Goal: Complete Application Form: Complete application form

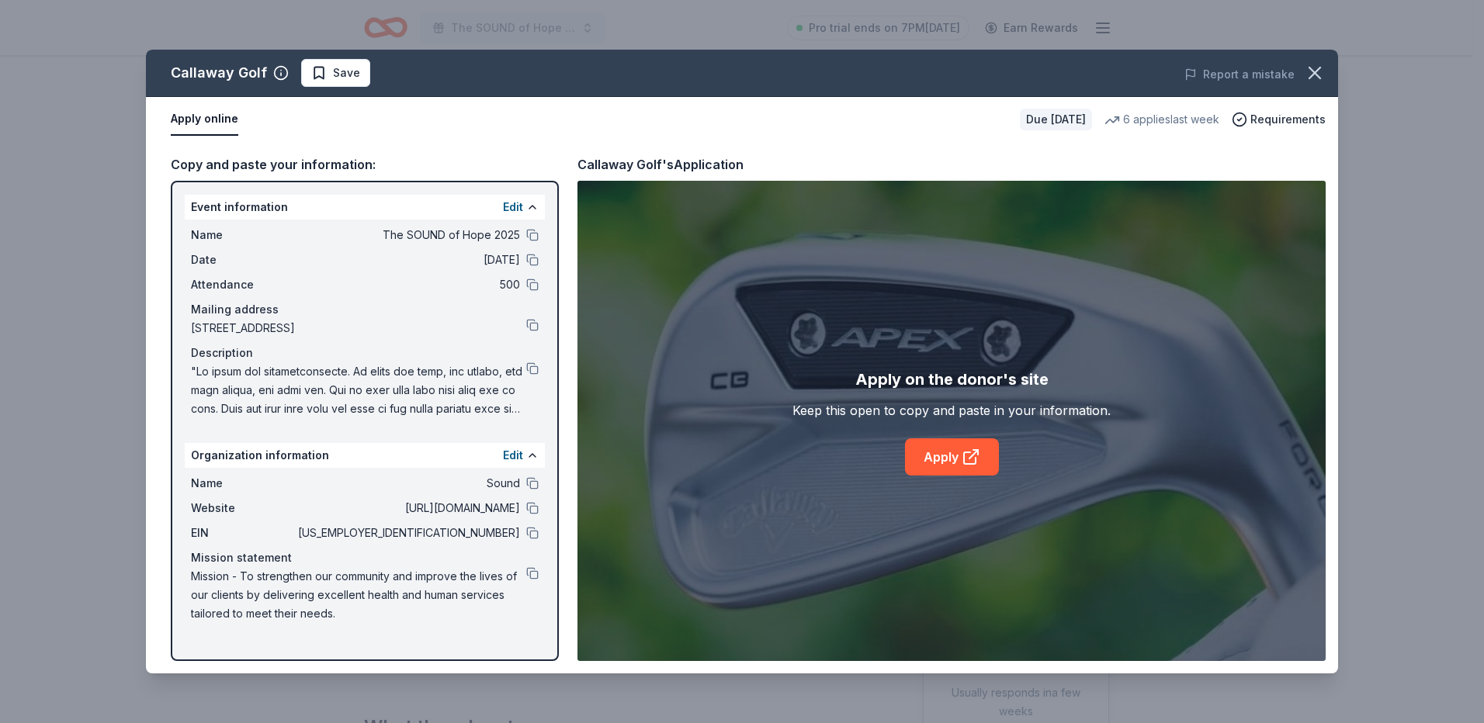
scroll to position [388, 0]
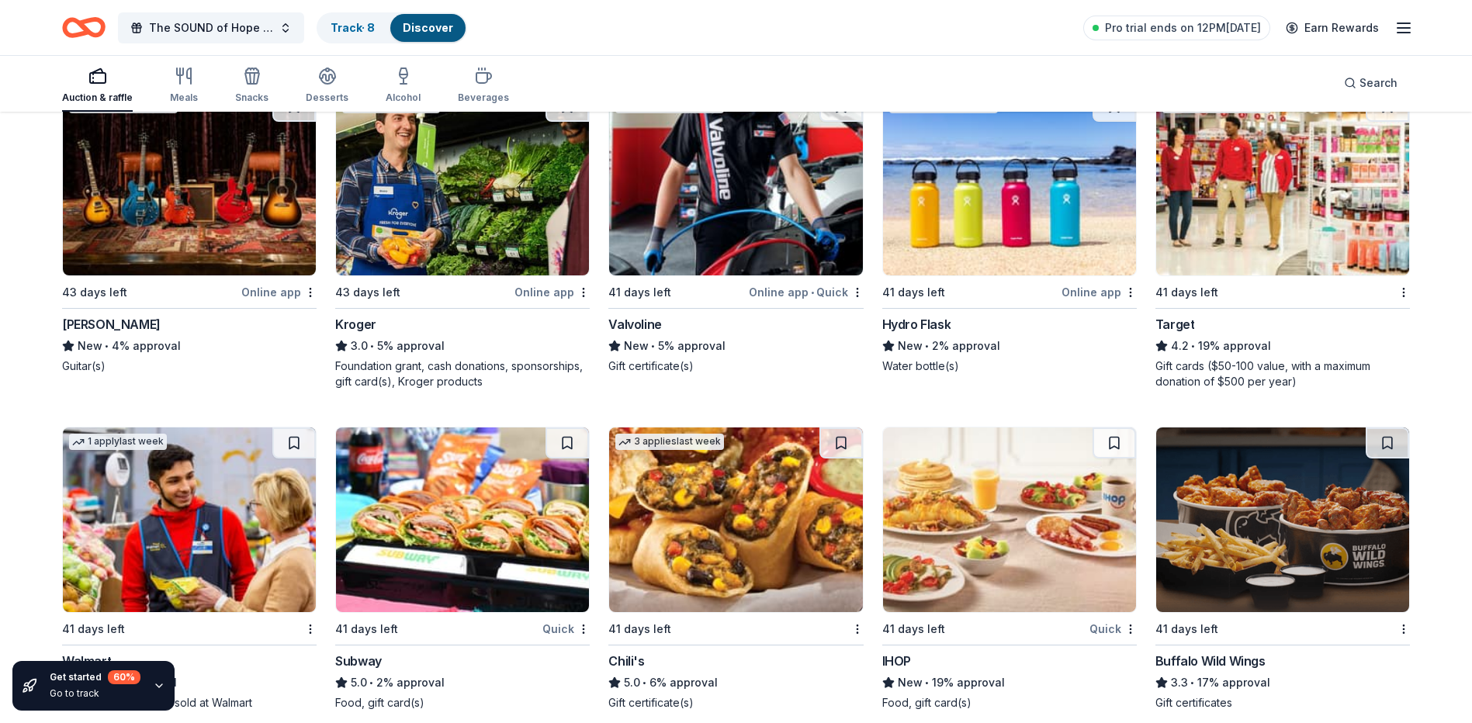
scroll to position [7535, 0]
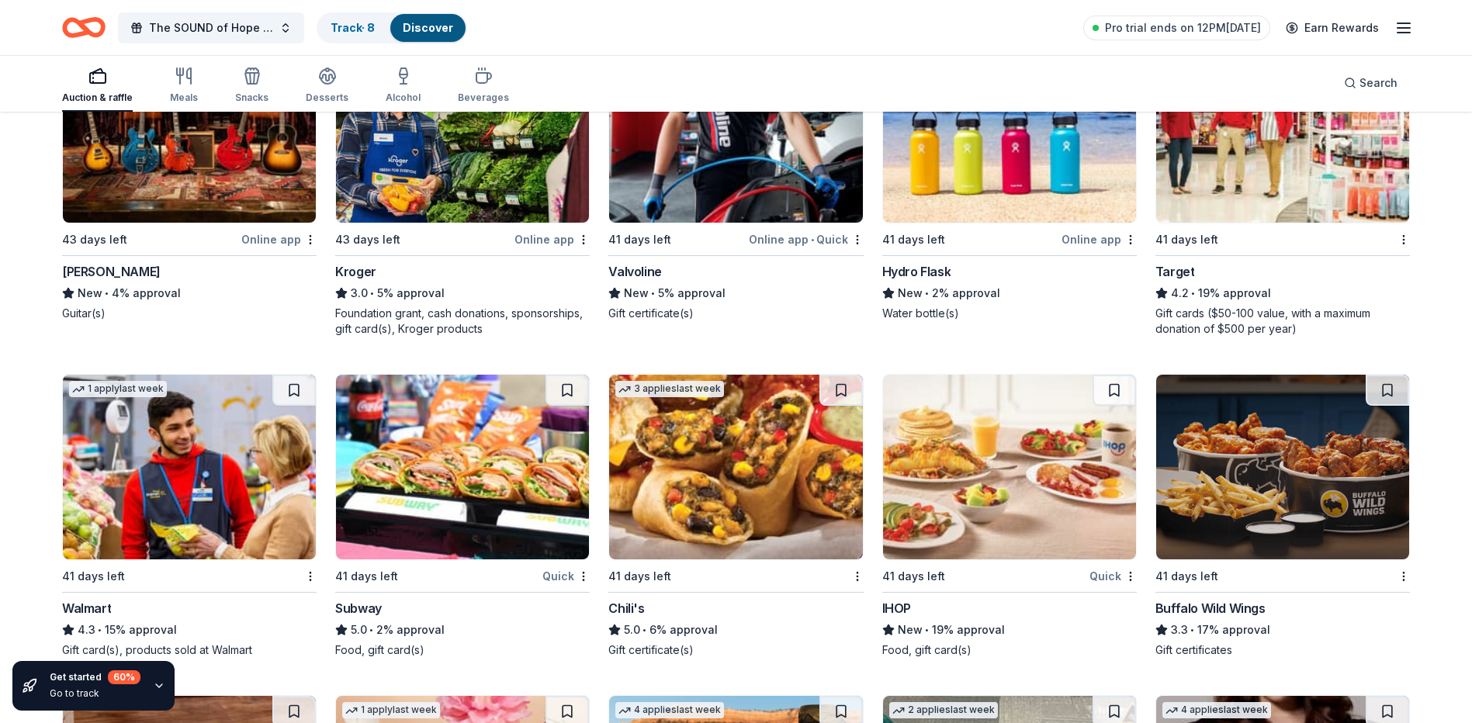
click at [919, 223] on img at bounding box center [1009, 130] width 253 height 185
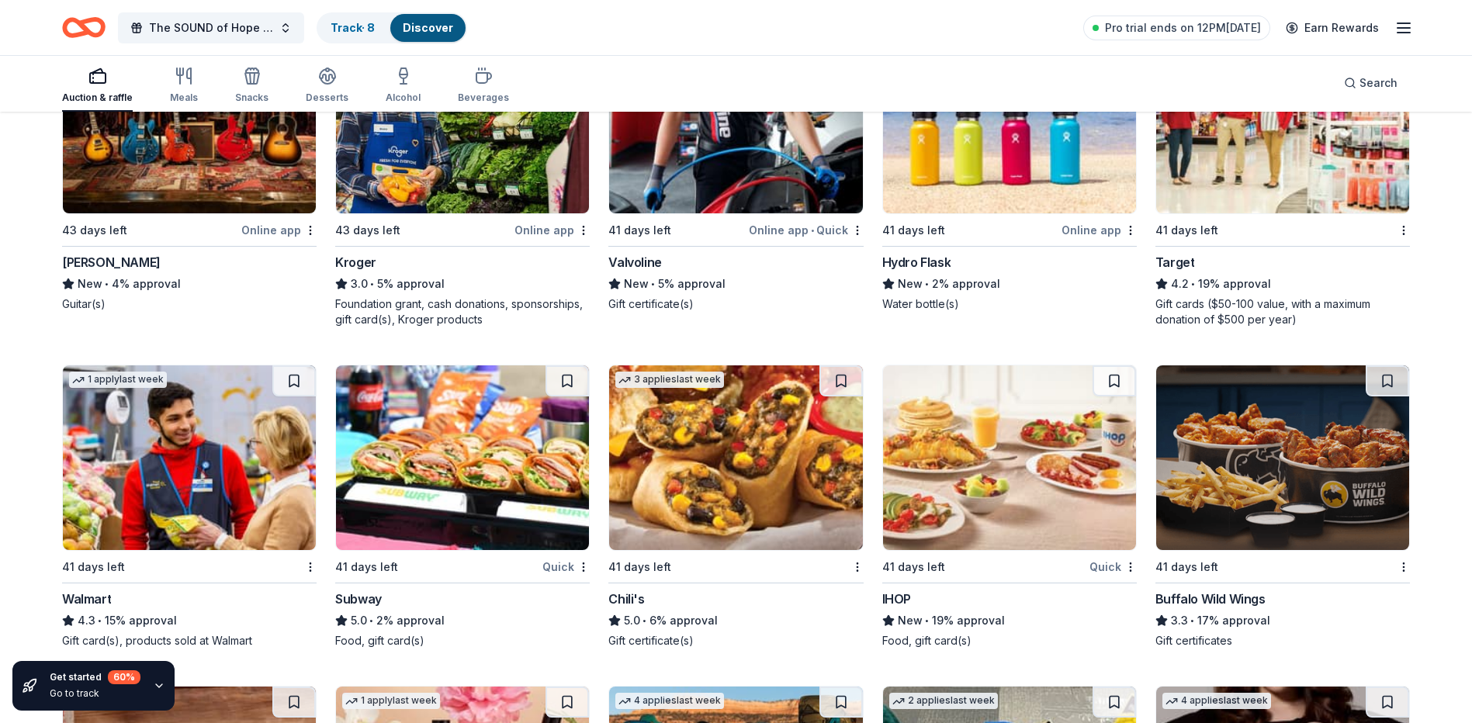
scroll to position [7457, 0]
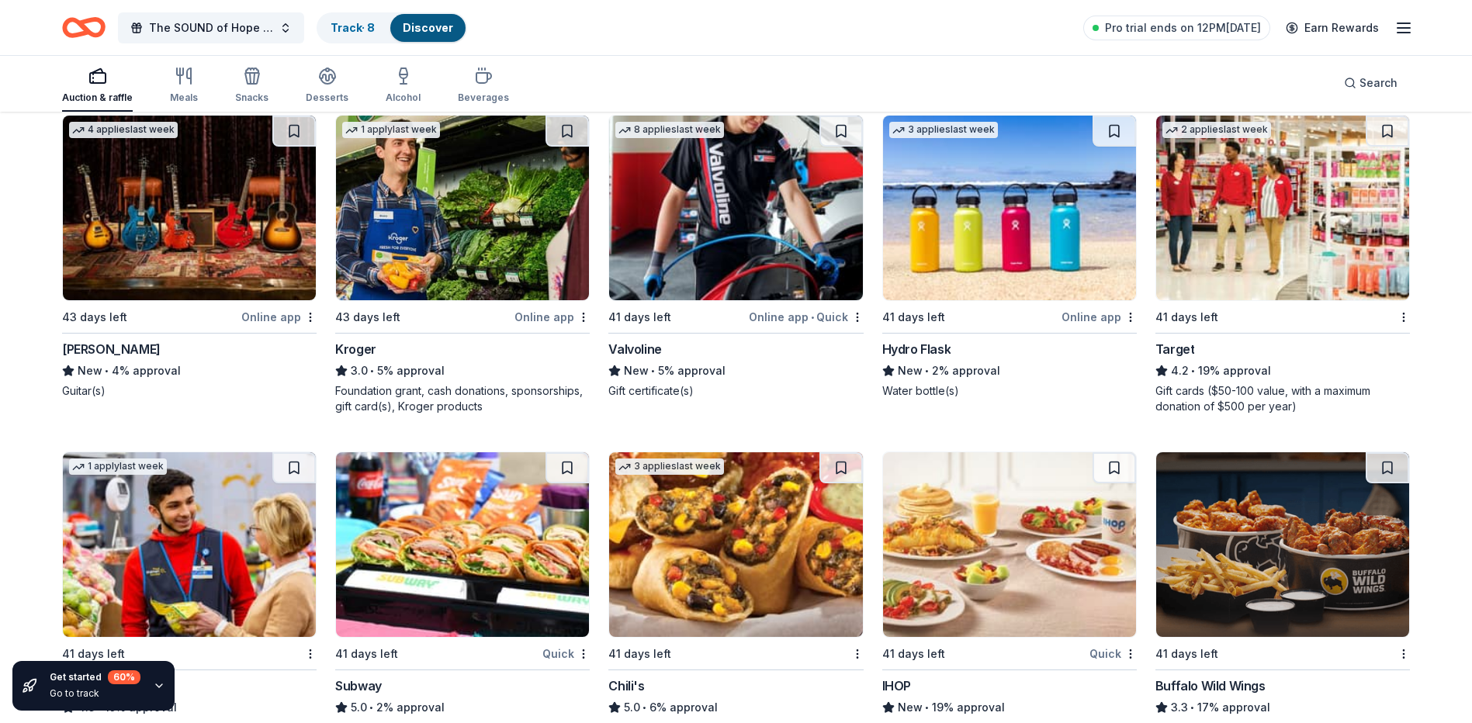
click at [987, 265] on img at bounding box center [1009, 208] width 253 height 185
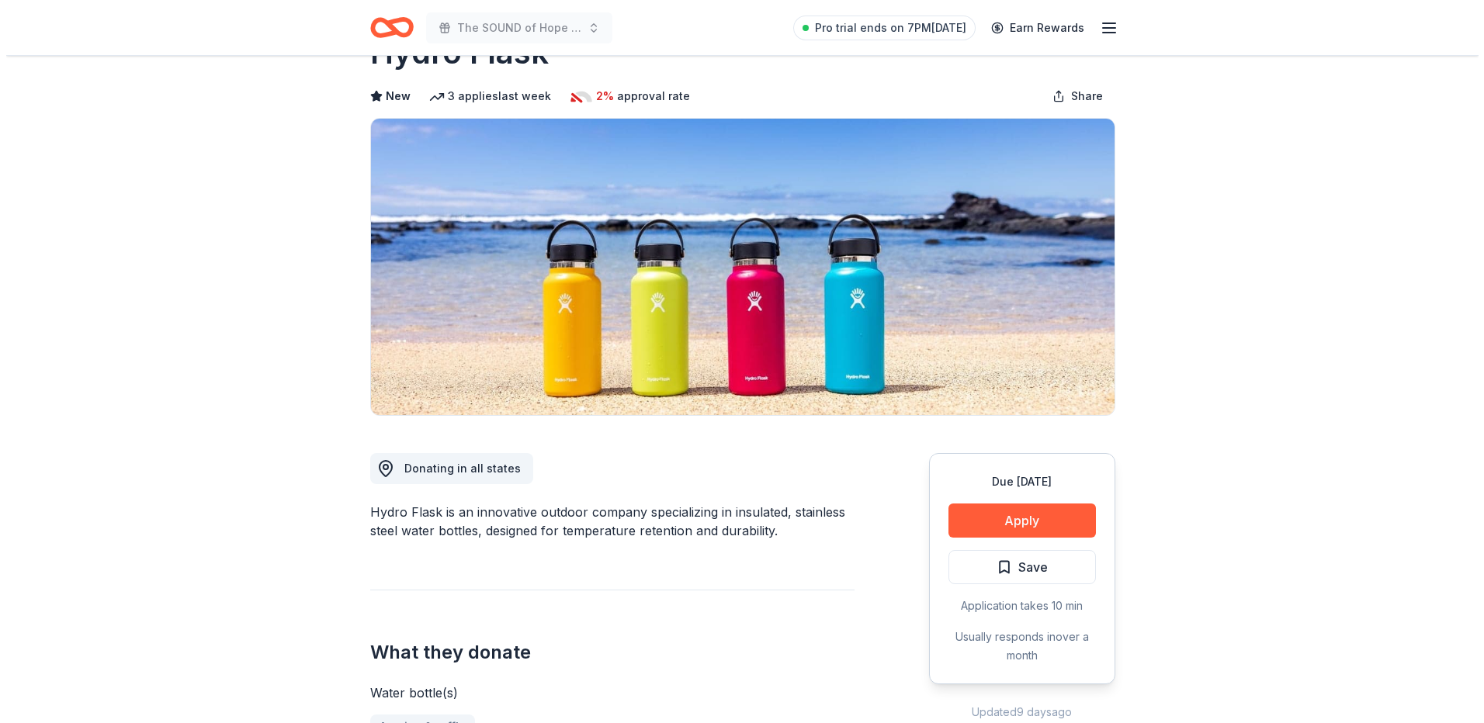
scroll to position [155, 0]
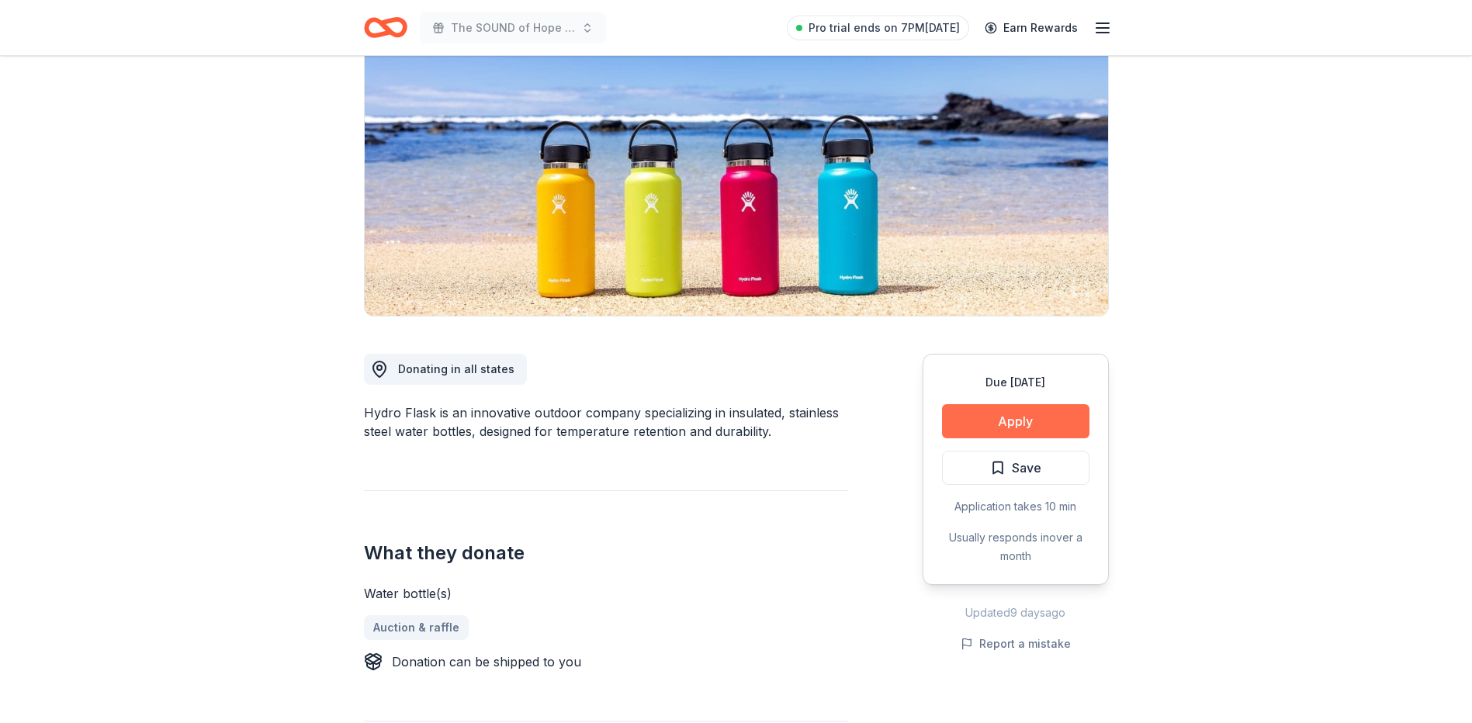
click at [1038, 425] on button "Apply" at bounding box center [1015, 421] width 147 height 34
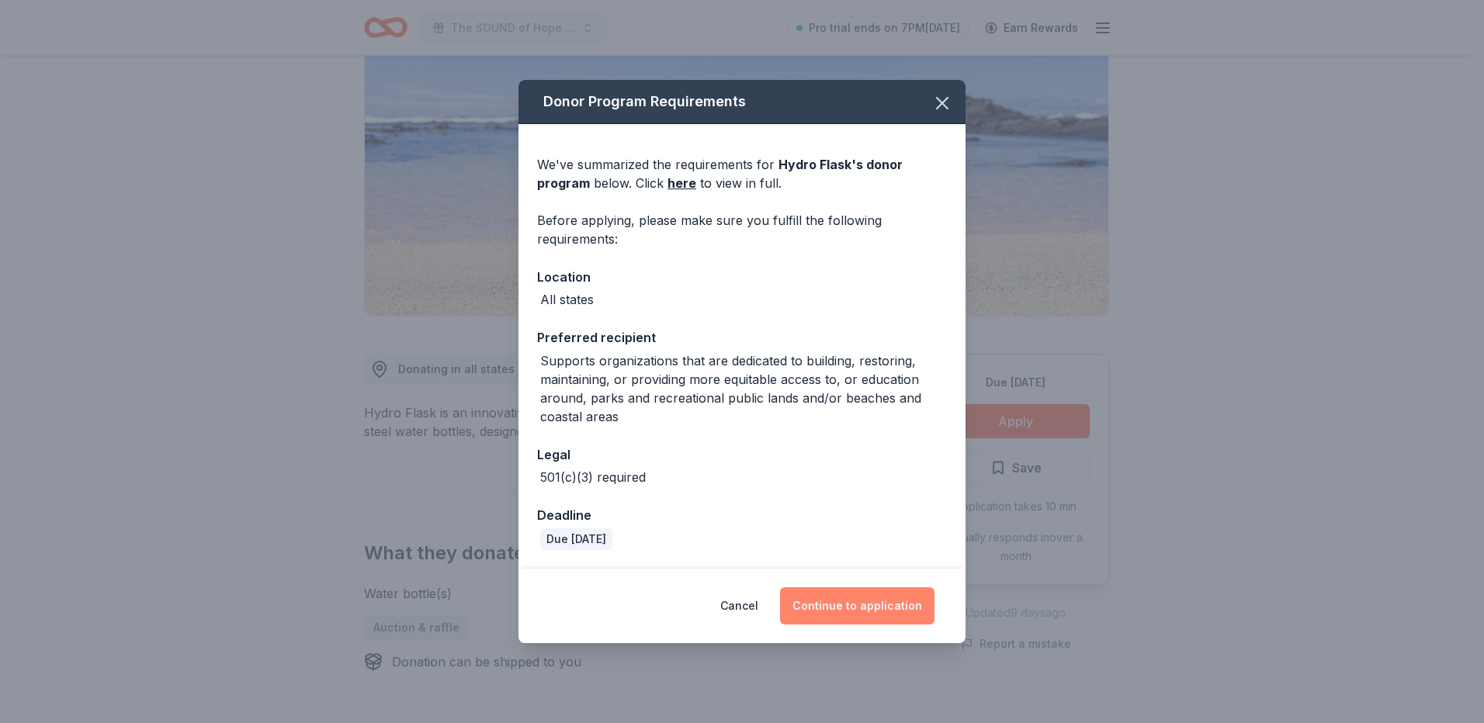
click at [841, 604] on button "Continue to application" at bounding box center [857, 606] width 154 height 37
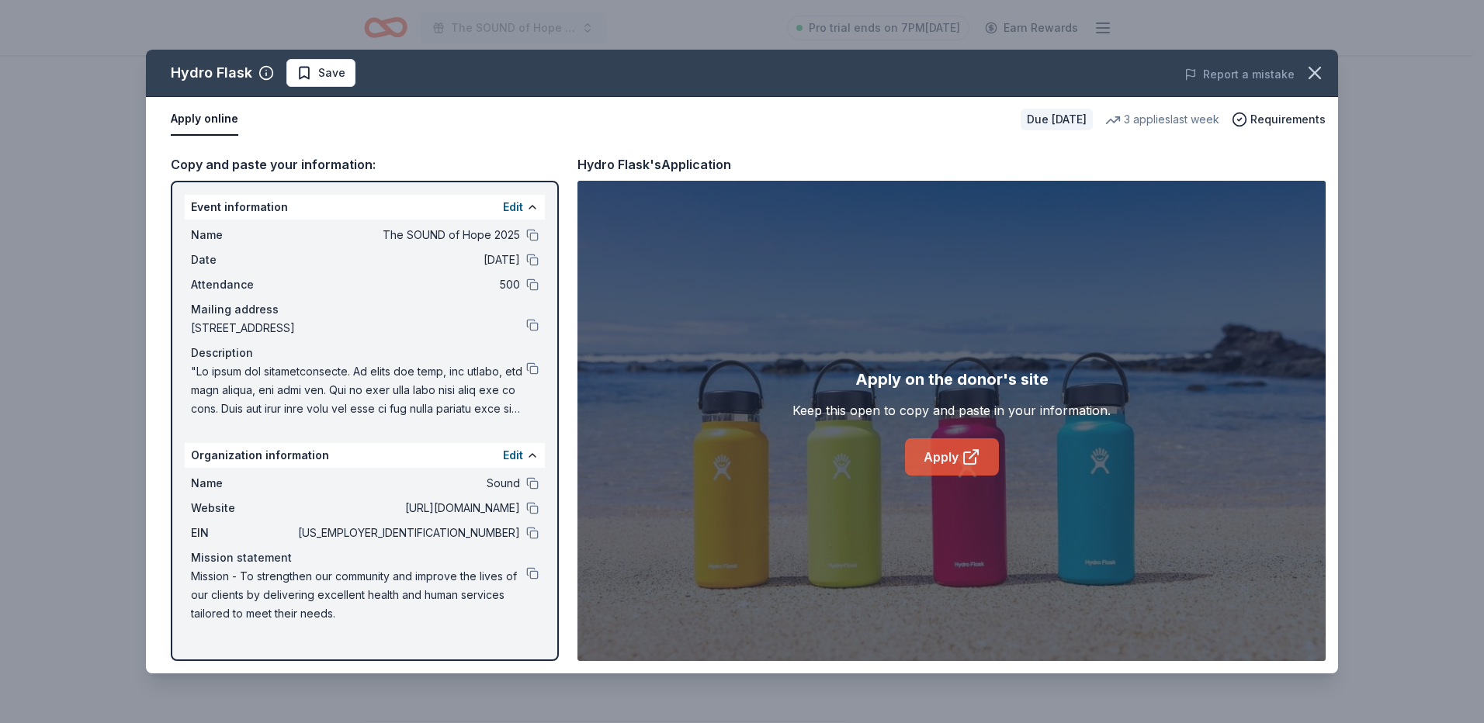
click at [928, 459] on link "Apply" at bounding box center [952, 457] width 94 height 37
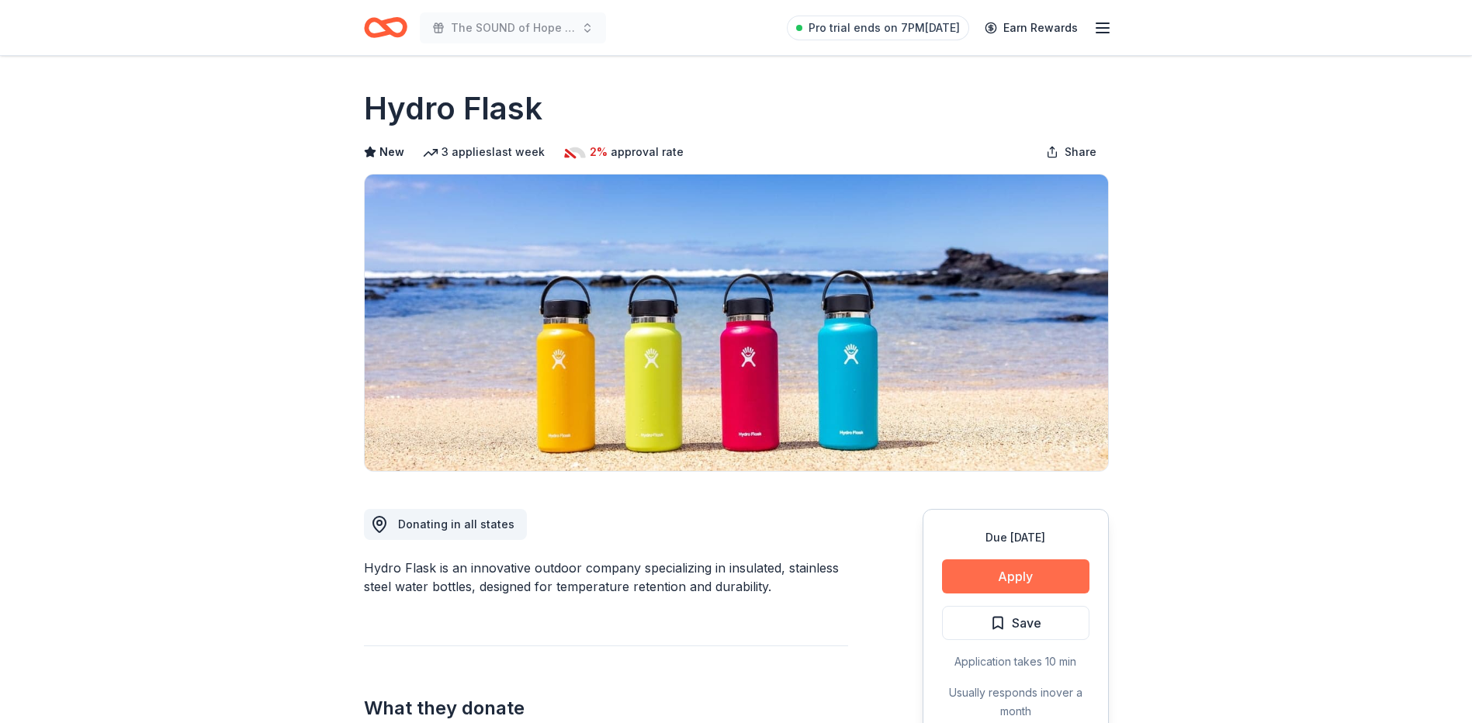
click at [1008, 572] on button "Apply" at bounding box center [1015, 577] width 147 height 34
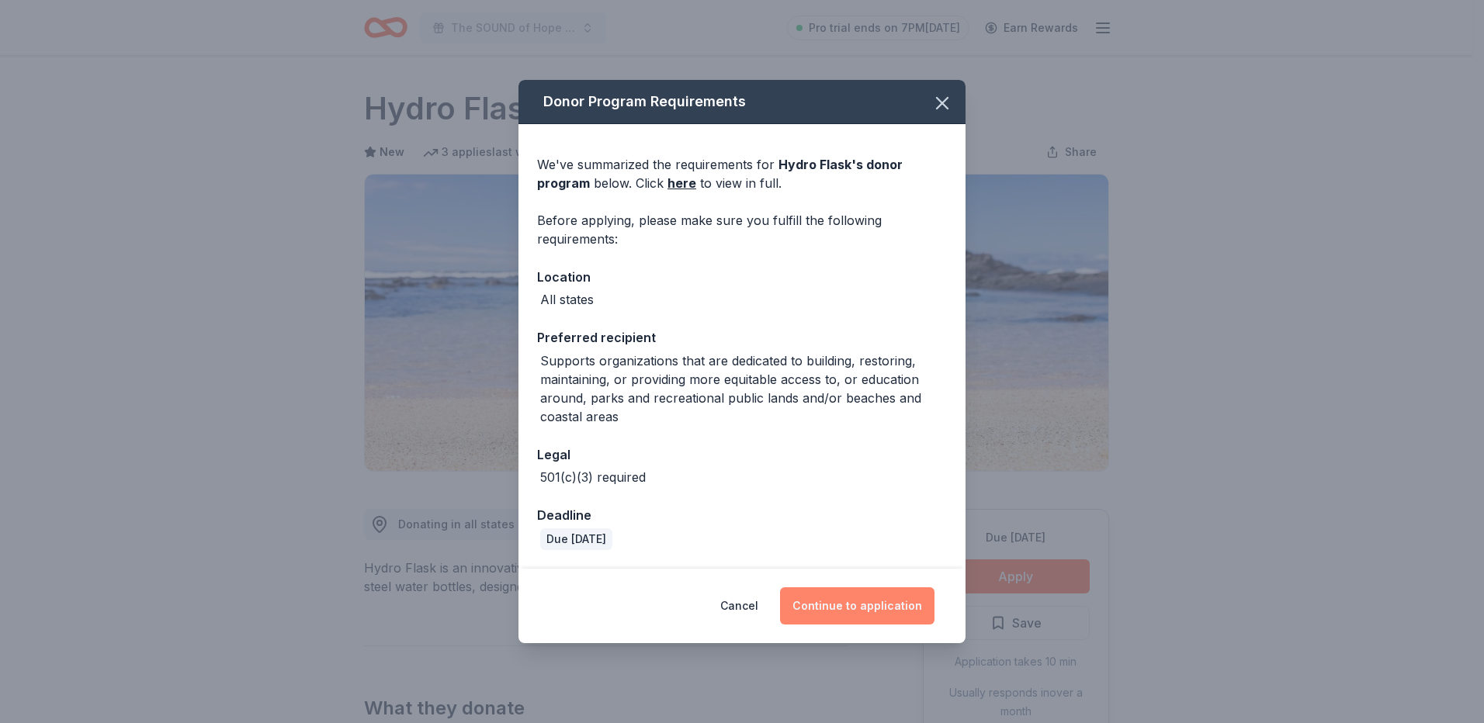
drag, startPoint x: 844, startPoint y: 595, endPoint x: 837, endPoint y: 596, distance: 7.9
click at [838, 595] on button "Continue to application" at bounding box center [857, 606] width 154 height 37
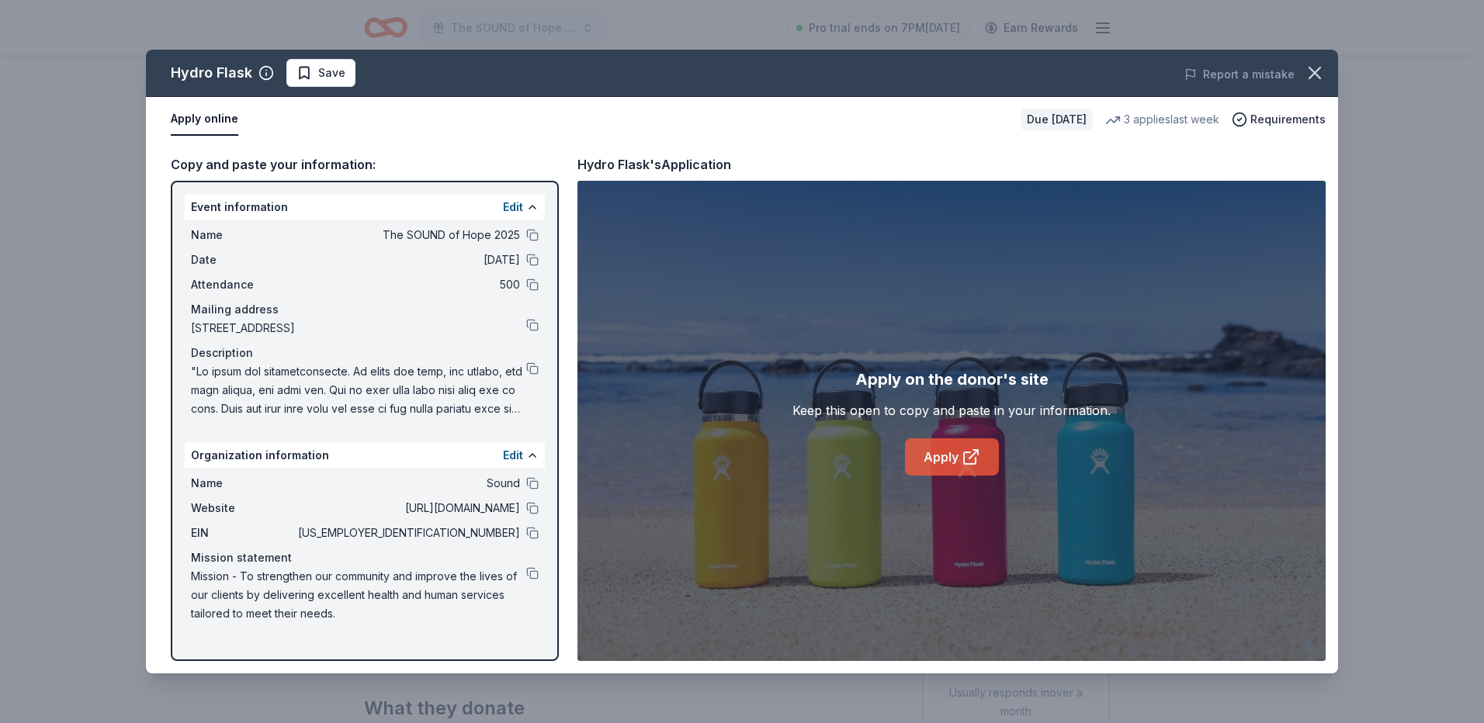
click at [959, 464] on link "Apply" at bounding box center [952, 457] width 94 height 37
